Goal: Find specific page/section: Find specific page/section

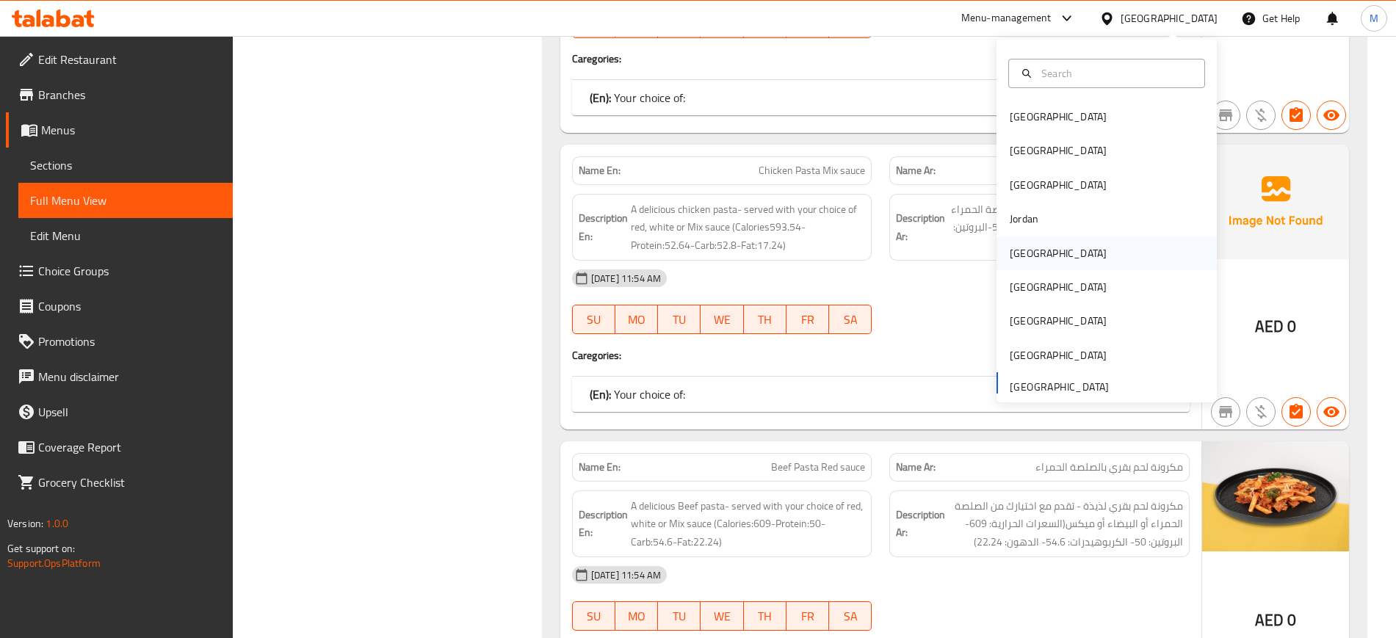
scroll to position [11392, 0]
click at [1018, 258] on div "[GEOGRAPHIC_DATA]" at bounding box center [1057, 253] width 97 height 16
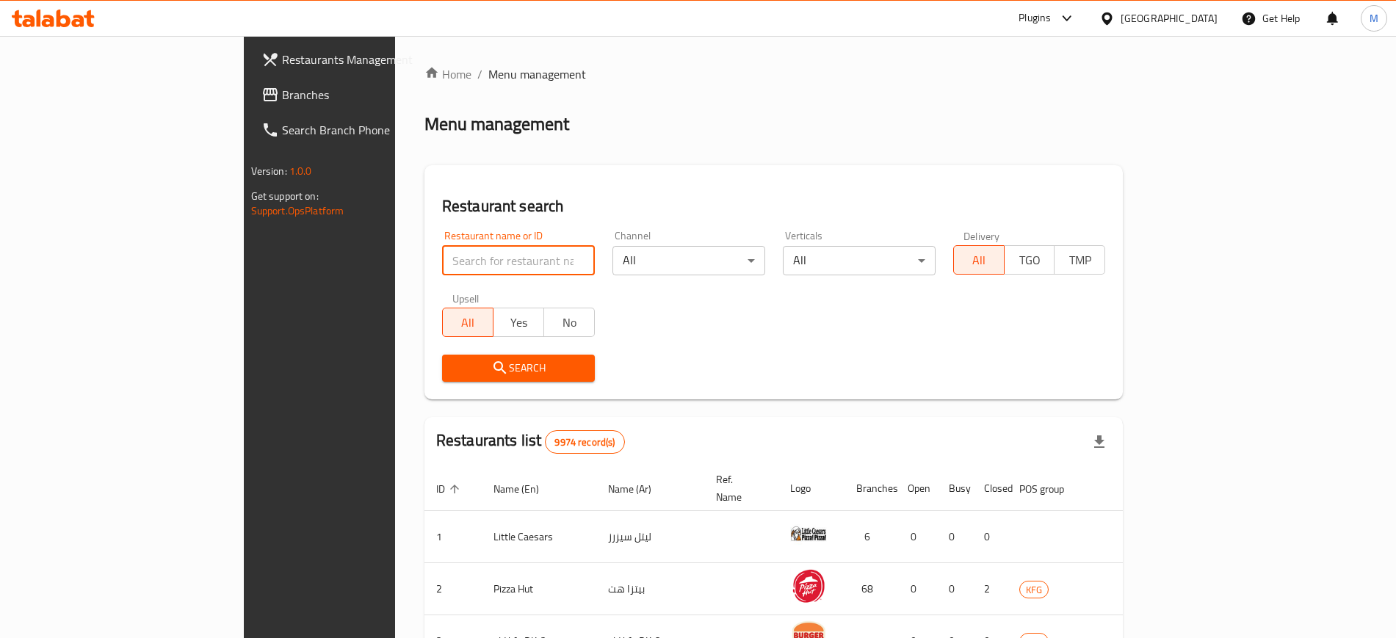
click at [442, 255] on input "search" at bounding box center [518, 260] width 153 height 29
paste input "707821"
type input "707821"
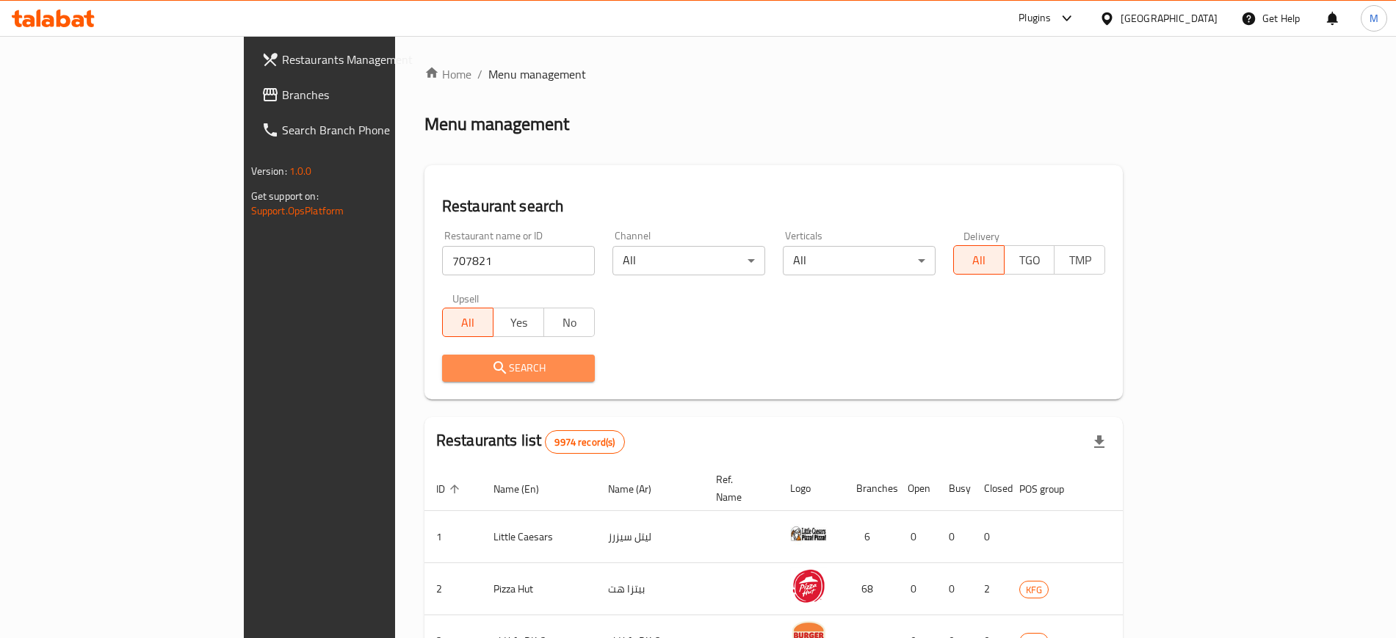
click at [454, 369] on span "Search" at bounding box center [518, 368] width 129 height 18
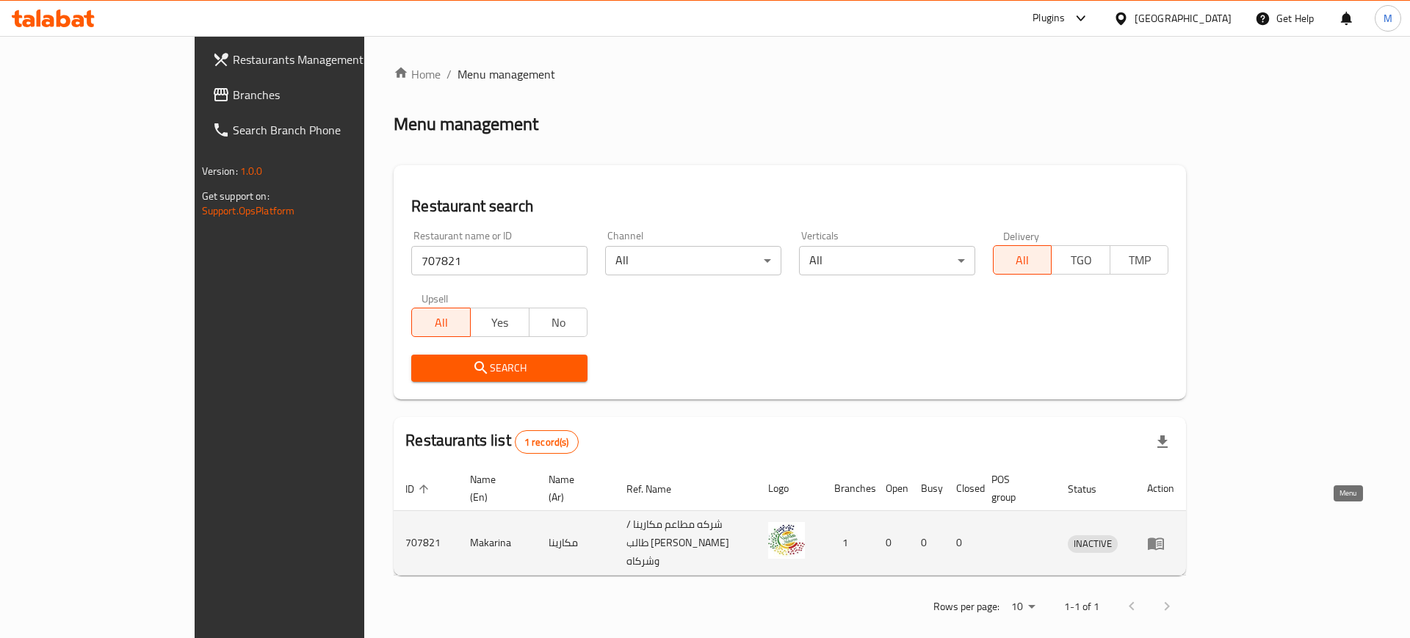
click at [1164, 534] on icon "enhanced table" at bounding box center [1156, 543] width 18 height 18
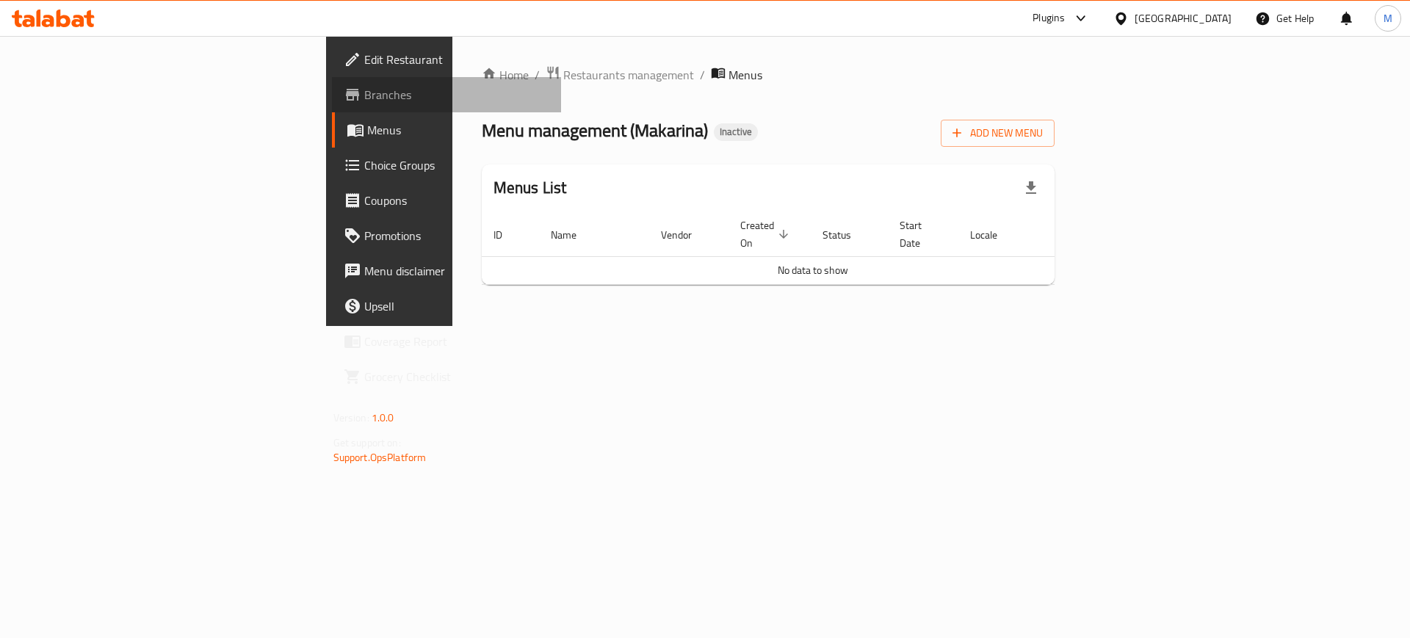
click at [364, 94] on span "Branches" at bounding box center [457, 95] width 186 height 18
